Goal: Information Seeking & Learning: Learn about a topic

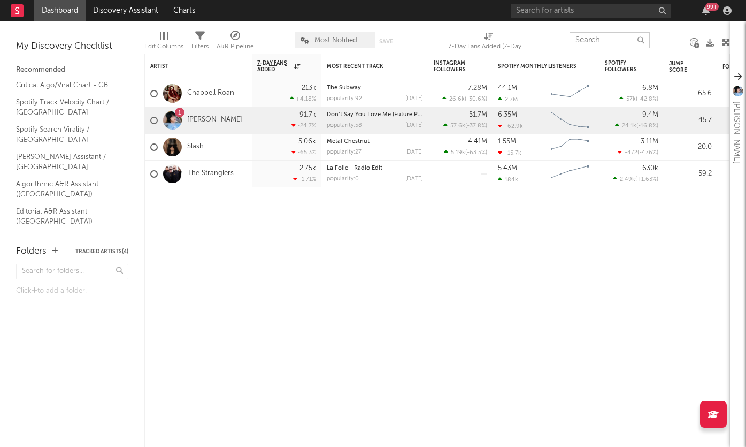
click at [607, 42] on input "text" at bounding box center [610, 40] width 80 height 16
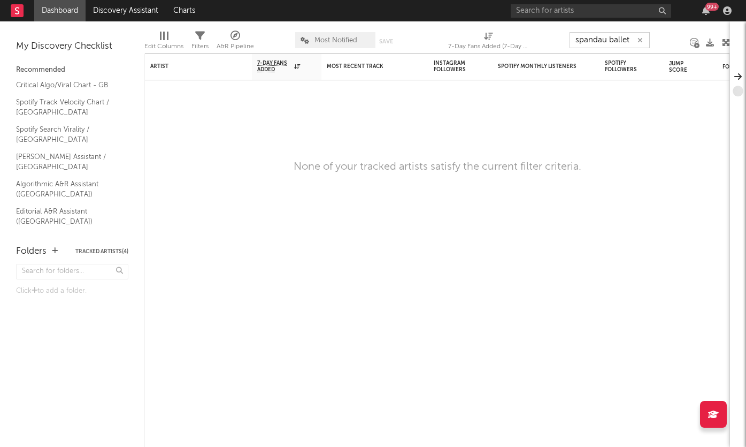
type input "spandau ballet"
drag, startPoint x: 632, startPoint y: 40, endPoint x: 547, endPoint y: 39, distance: 84.5
click at [547, 39] on div "Edit Columns Filters A&R Pipeline Most Notified Save Save as 7-Day Fans Added (…" at bounding box center [437, 37] width 586 height 32
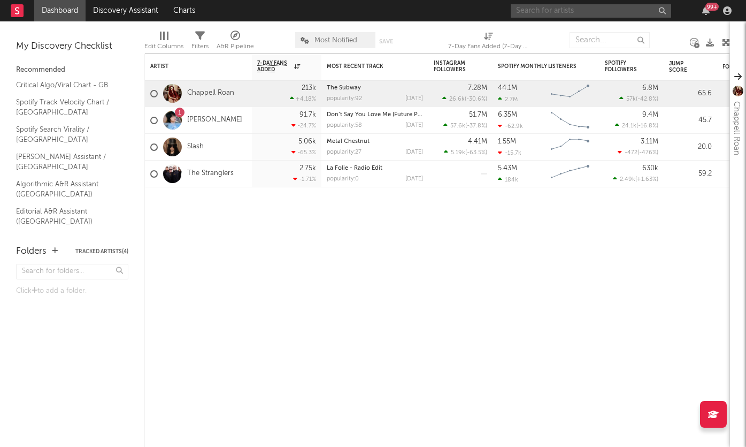
click at [563, 12] on input "text" at bounding box center [591, 10] width 161 height 13
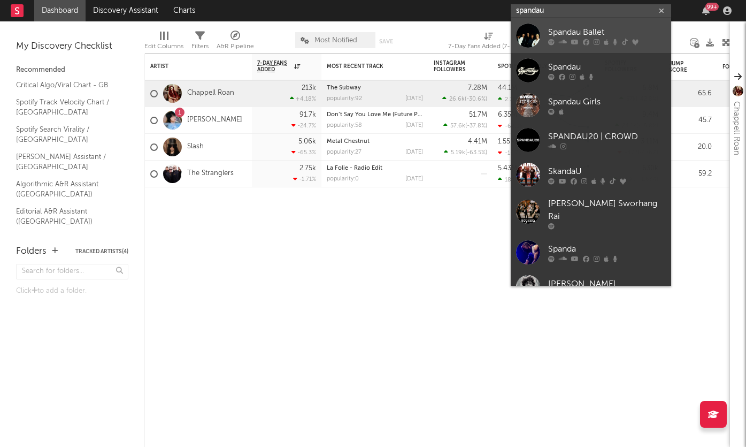
type input "spandau"
click at [560, 29] on div "Spandau Ballet" at bounding box center [607, 32] width 118 height 13
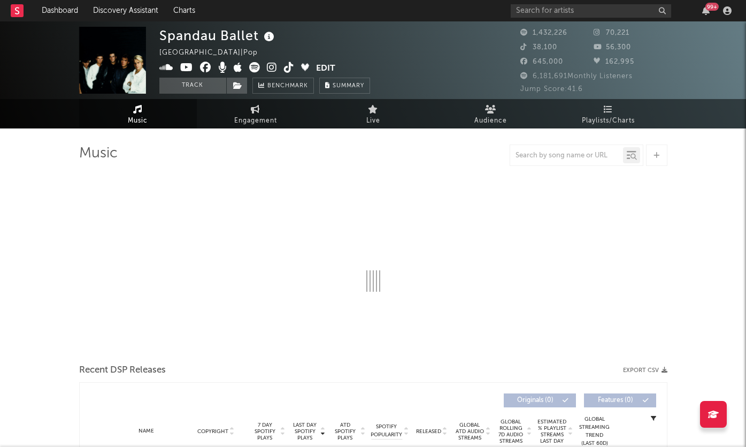
select select "6m"
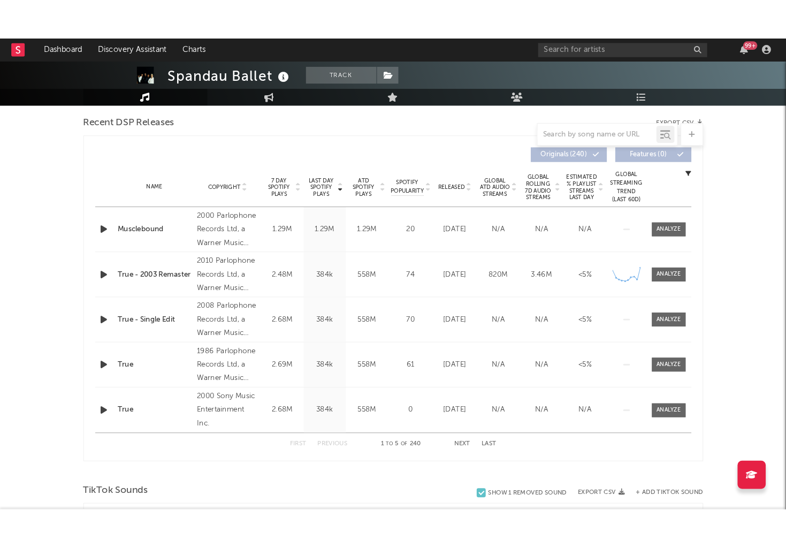
scroll to position [376, 0]
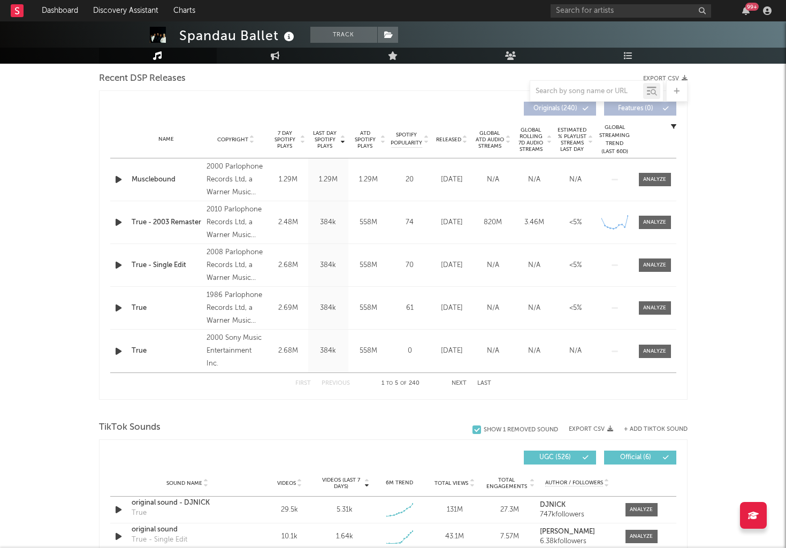
click at [302, 143] on icon at bounding box center [302, 142] width 5 height 4
click at [460, 381] on button "Next" at bounding box center [459, 383] width 15 height 6
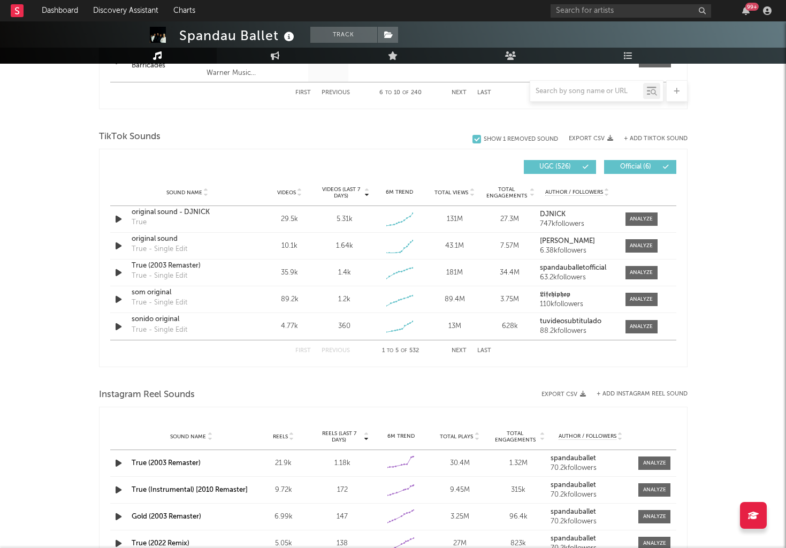
scroll to position [689, 0]
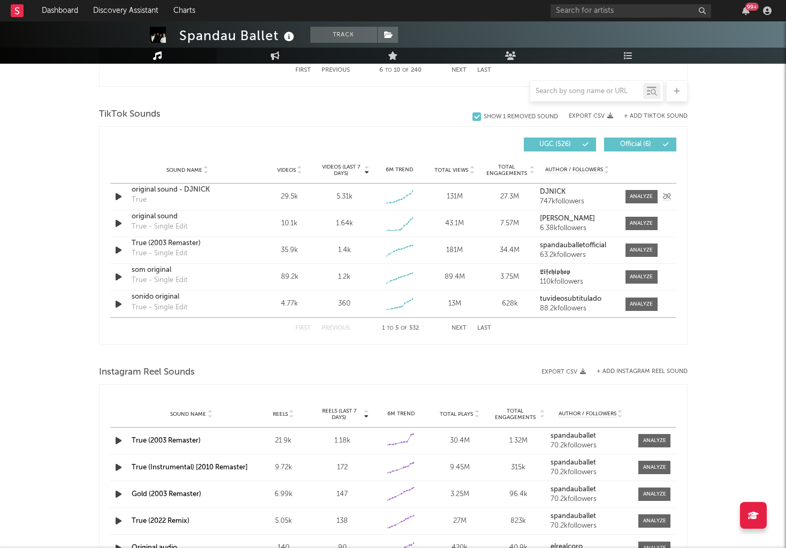
click at [117, 199] on icon "button" at bounding box center [118, 196] width 11 height 13
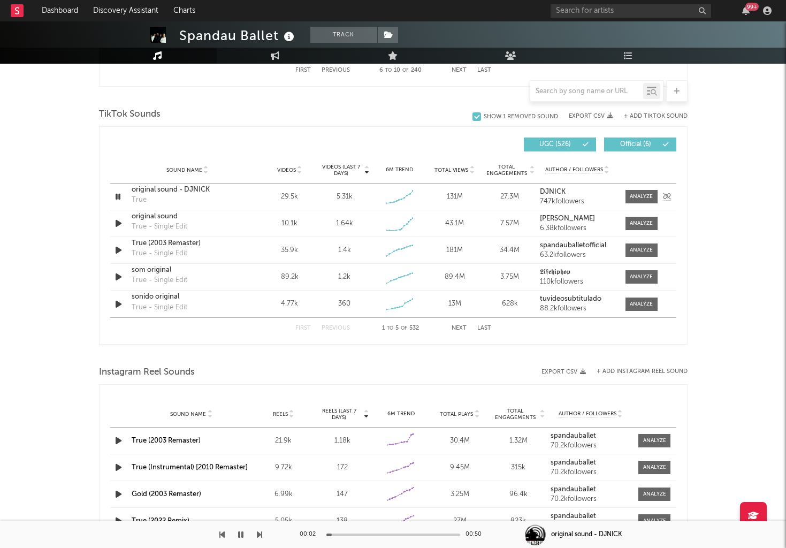
click at [117, 199] on icon "button" at bounding box center [118, 196] width 10 height 13
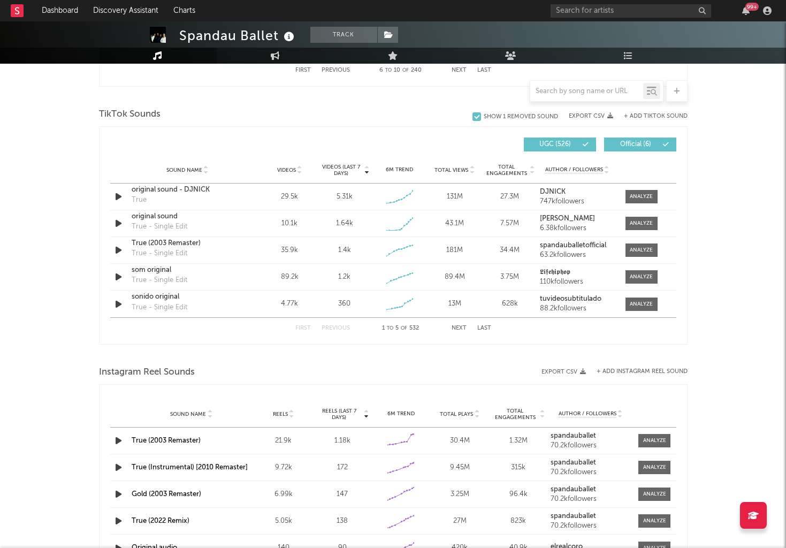
click at [459, 327] on button "Next" at bounding box center [459, 328] width 15 height 6
click at [337, 329] on button "Previous" at bounding box center [336, 328] width 28 height 6
